Goal: Find specific page/section: Find specific page/section

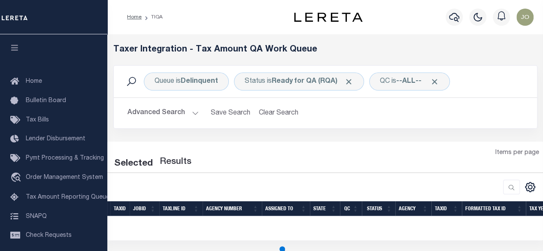
select select "200"
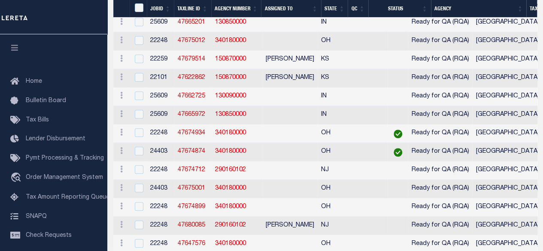
scroll to position [344, 0]
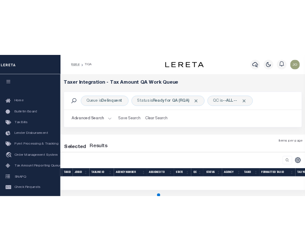
scroll to position [118, 0]
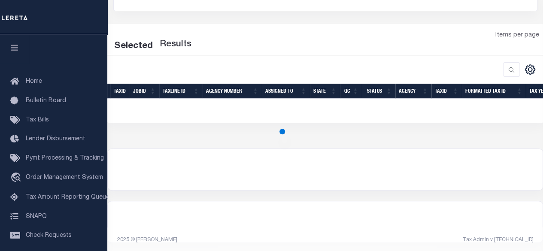
select select "200"
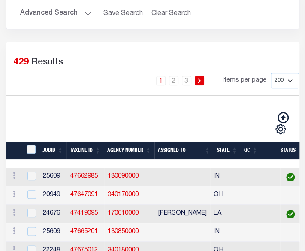
click at [274, 85] on select "10 25 50 100 200 500 1000 2000" at bounding box center [285, 80] width 28 height 15
click at [176, 80] on link "2" at bounding box center [173, 80] width 9 height 9
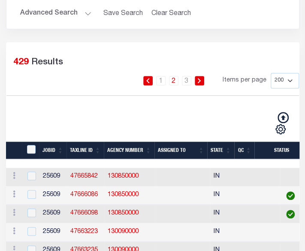
scroll to position [0, 0]
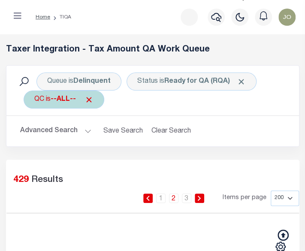
click at [246, 82] on span "Click to Remove" at bounding box center [241, 81] width 9 height 9
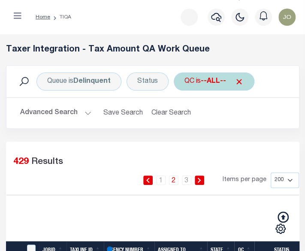
click at [239, 80] on span "Click to Remove" at bounding box center [239, 81] width 9 height 9
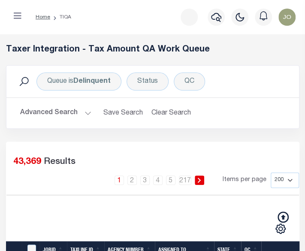
click at [24, 79] on icon at bounding box center [23, 81] width 11 height 11
click at [155, 82] on div "Status" at bounding box center [148, 82] width 42 height 18
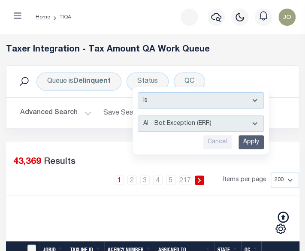
click at [102, 171] on div "Selected 43,369 Results" at bounding box center [152, 161] width 293 height 24
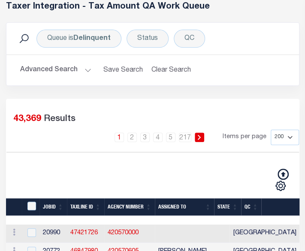
scroll to position [129, 0]
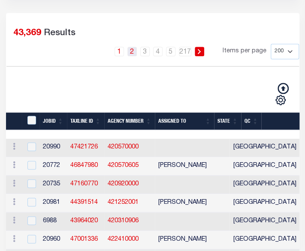
click at [134, 52] on link "2" at bounding box center [132, 51] width 9 height 9
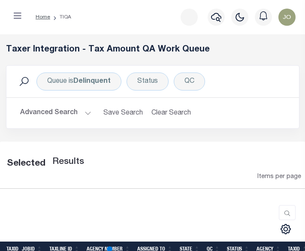
select select "200"
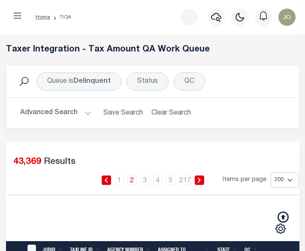
scroll to position [9, 0]
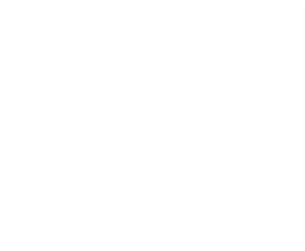
scroll to position [9, 0]
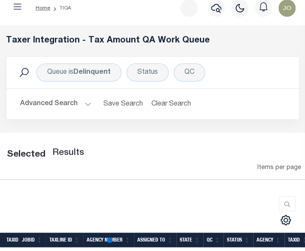
select select "200"
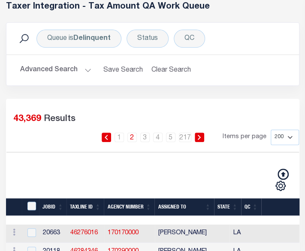
scroll to position [86, 0]
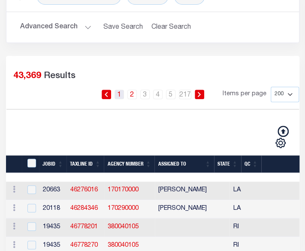
click at [120, 96] on link "1" at bounding box center [119, 94] width 9 height 9
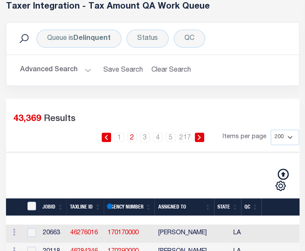
scroll to position [172, 0]
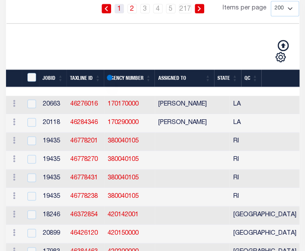
click at [118, 8] on link "1" at bounding box center [119, 8] width 9 height 9
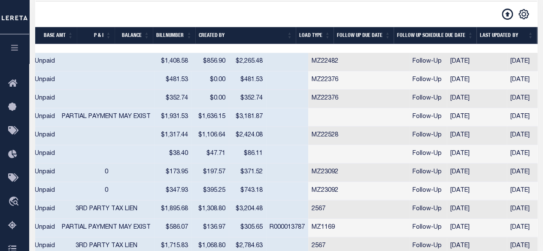
scroll to position [30, 0]
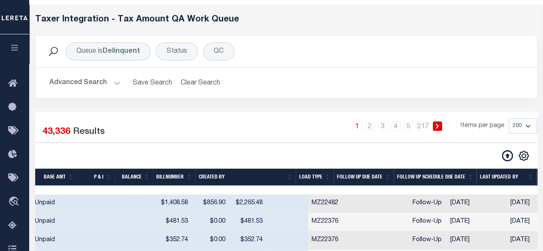
click at [305, 128] on select "10 25 50 100 200 500 1000 2000" at bounding box center [523, 126] width 28 height 15
click at [305, 91] on div "Advanced Search Save Search Clear Search TIQATaxLineSearchTable_dynamictable___…" at bounding box center [287, 83] width 502 height 30
